Goal: Task Accomplishment & Management: Manage account settings

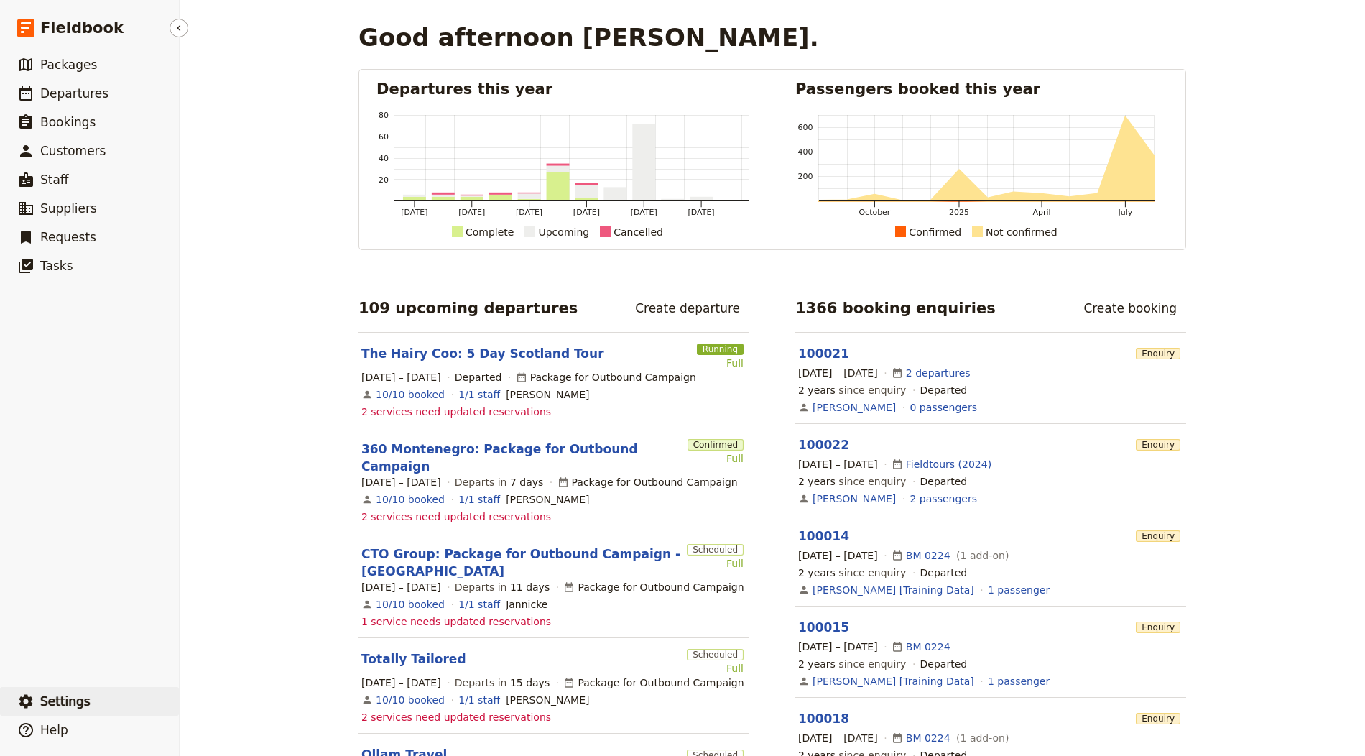
click at [117, 700] on button "​ Settings" at bounding box center [89, 701] width 179 height 29
click at [216, 701] on span "Sign out" at bounding box center [215, 702] width 42 height 14
